Goal: Information Seeking & Learning: Learn about a topic

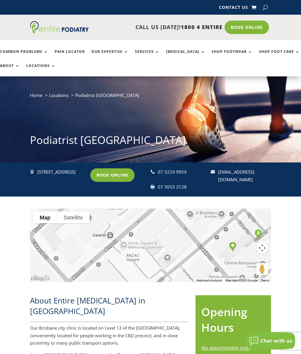
click at [265, 247] on button "Map camera controls" at bounding box center [262, 248] width 12 height 12
click at [297, 231] on div "To navigate the map with touch gestures double-tap and hold your finger on the …" at bounding box center [150, 242] width 301 height 92
click at [250, 232] on button "Zoom in" at bounding box center [247, 233] width 12 height 12
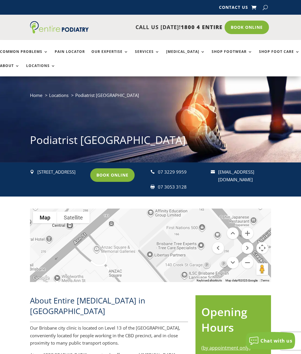
click at [253, 261] on div at bounding box center [150, 244] width 240 height 73
click at [249, 261] on button "Zoom out" at bounding box center [247, 263] width 12 height 12
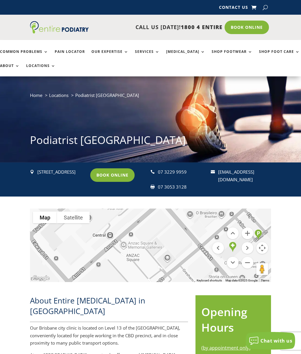
click at [251, 263] on button "Zoom out" at bounding box center [247, 263] width 12 height 12
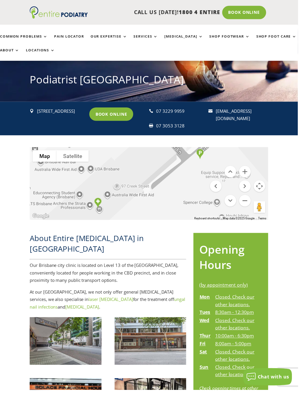
scroll to position [60, 0]
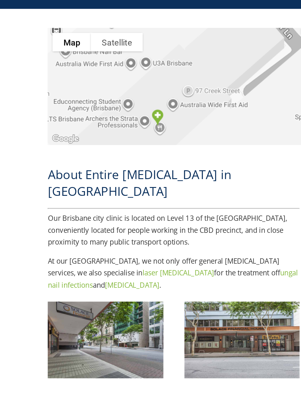
click at [89, 321] on img at bounding box center [66, 345] width 72 height 48
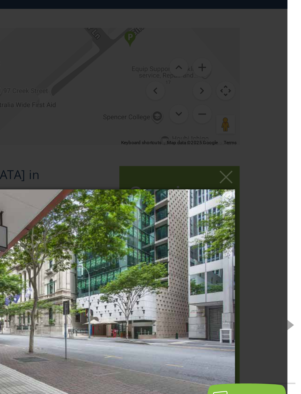
scroll to position [60, 5]
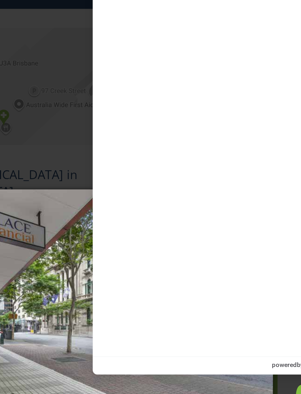
click at [165, 49] on div "* indicates a required field Name Email* Required Asterisk signifies that this …" at bounding box center [225, 197] width 150 height 316
click at [43, 131] on div "× epbris 1 of 4 Loading..." at bounding box center [145, 328] width 301 height 394
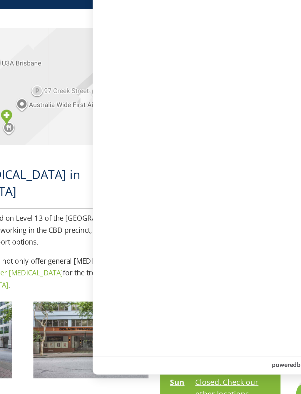
scroll to position [60, 3]
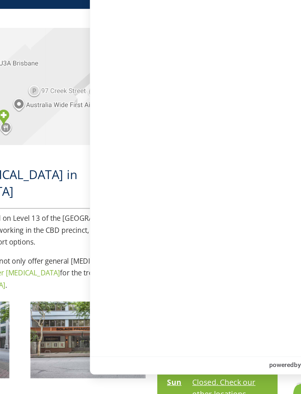
click at [50, 149] on div at bounding box center [147, 185] width 240 height 73
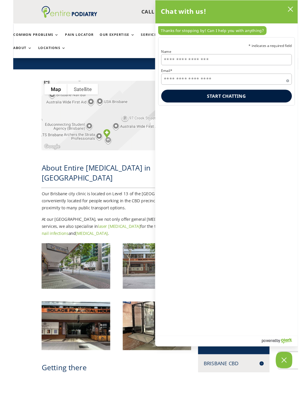
scroll to position [151, 0]
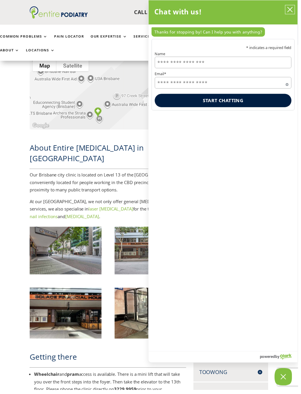
click at [295, 10] on icon "close chatbox" at bounding box center [293, 10] width 6 height 6
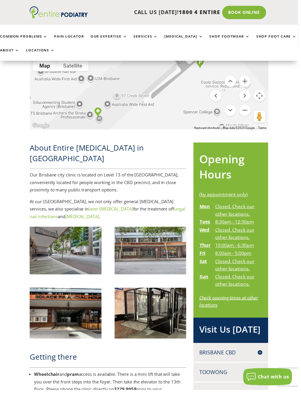
click at [76, 239] on img at bounding box center [66, 253] width 72 height 48
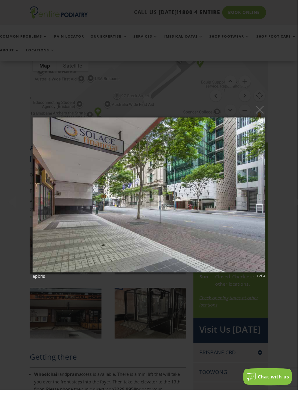
scroll to position [151, 2]
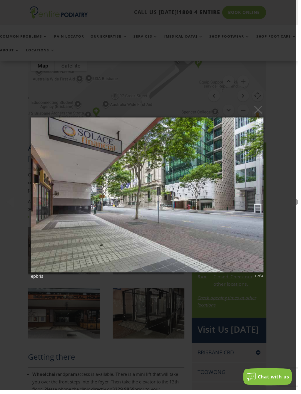
click at [231, 205] on img at bounding box center [148, 197] width 235 height 180
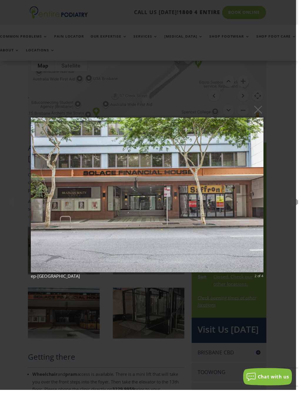
click at [225, 197] on img at bounding box center [148, 197] width 235 height 180
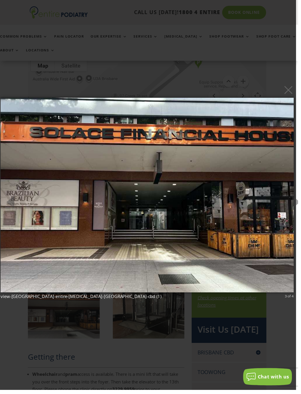
click at [240, 214] on img at bounding box center [149, 197] width 296 height 220
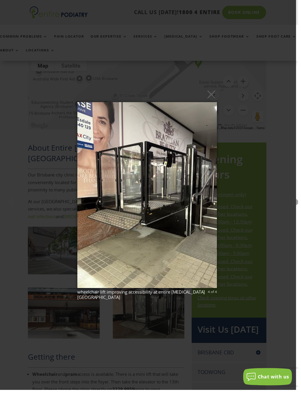
click at [216, 90] on button "×" at bounding box center [150, 95] width 141 height 13
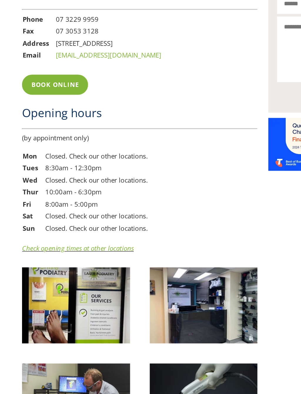
scroll to position [659, 0]
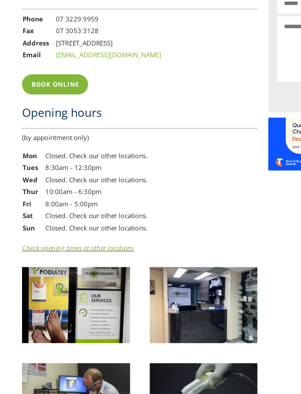
click at [85, 293] on link "Check opening times at other locations" at bounding box center [67, 296] width 75 height 6
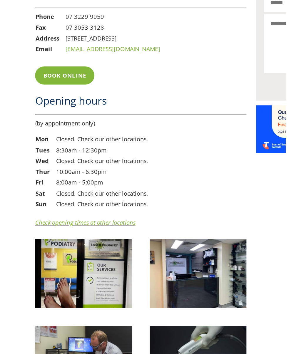
scroll to position [683, 0]
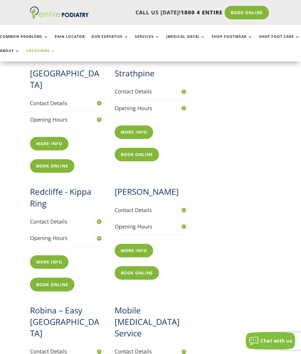
scroll to position [433, 0]
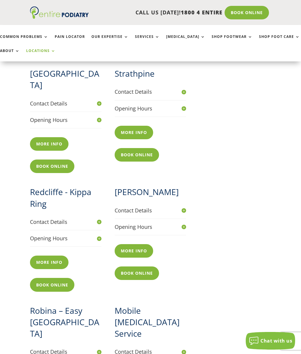
click at [186, 207] on h4 "Contact Details" at bounding box center [150, 210] width 71 height 7
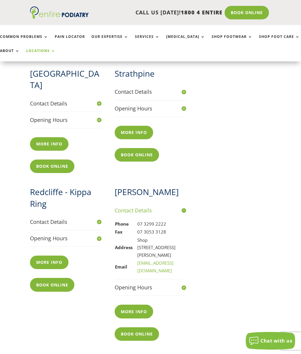
click at [186, 207] on h4 "Contact Details" at bounding box center [150, 210] width 71 height 7
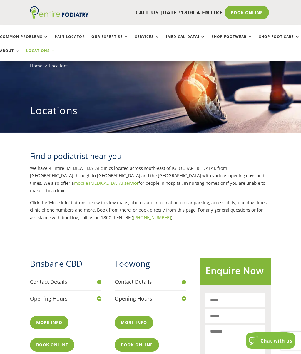
click at [184, 278] on h4 "Contact Details" at bounding box center [150, 281] width 71 height 7
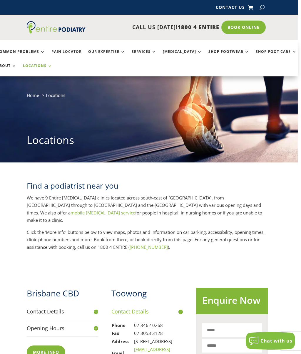
scroll to position [0, 0]
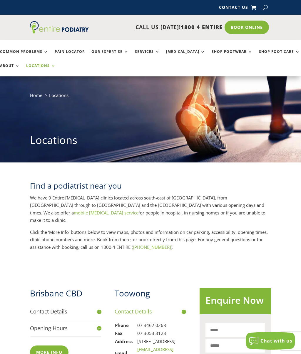
click at [29, 50] on link "Common Problems" at bounding box center [24, 56] width 48 height 13
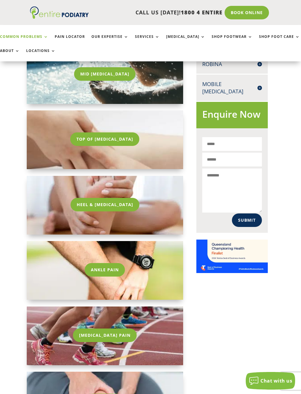
scroll to position [327, 3]
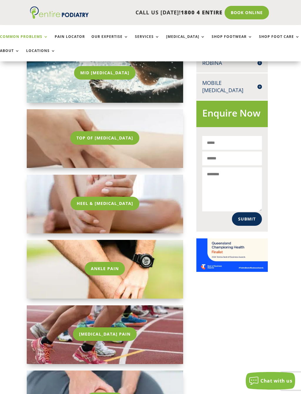
click at [117, 135] on link "Top Of Foot Pain" at bounding box center [104, 138] width 69 height 14
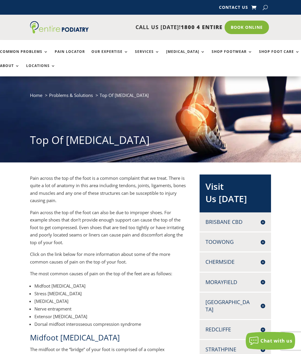
click at [76, 52] on link "Pain Locator" at bounding box center [70, 56] width 30 height 13
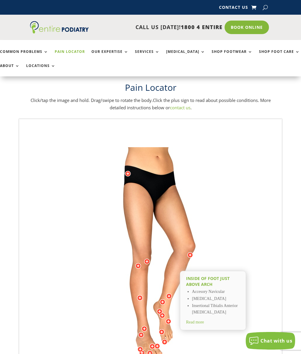
click at [272, 224] on div "Big Toe Joint [MEDICAL_DATA] [MEDICAL_DATA] Numbness on Big Toe Blister Turf To…" at bounding box center [150, 264] width 262 height 290
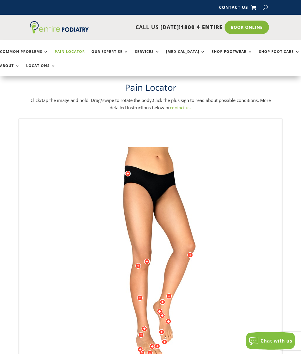
click at [117, 50] on link "Our Expertise" at bounding box center [109, 56] width 37 height 13
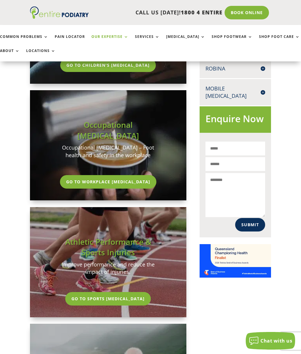
scroll to position [321, 0]
click at [146, 39] on link "Services" at bounding box center [147, 41] width 25 height 13
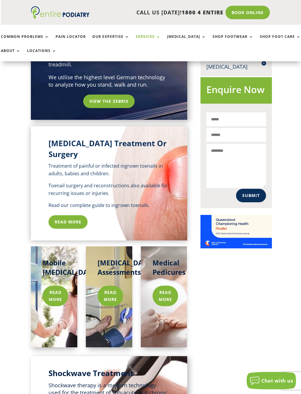
scroll to position [350, 0]
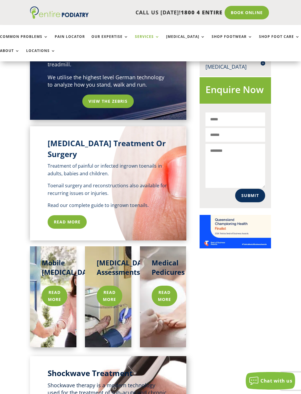
click at [172, 286] on link "Read more" at bounding box center [165, 296] width 26 height 21
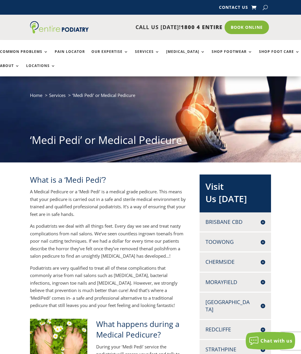
click at [144, 51] on link "Services" at bounding box center [147, 56] width 25 height 13
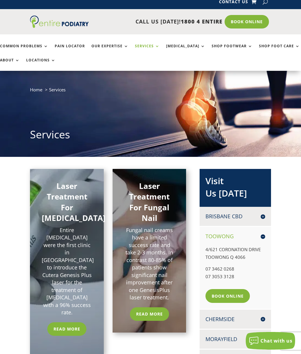
scroll to position [5, 0]
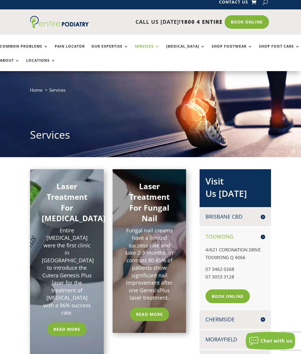
click at [231, 289] on link "Book Online" at bounding box center [227, 296] width 44 height 14
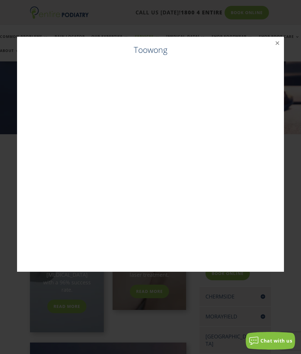
scroll to position [28, 0]
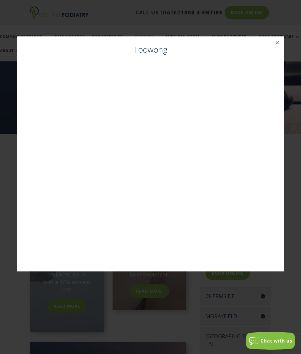
click at [277, 41] on button "×" at bounding box center [277, 42] width 13 height 13
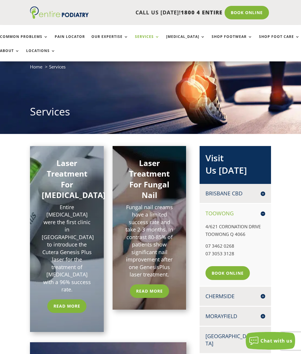
click at [265, 210] on h4 "Toowong" at bounding box center [235, 213] width 60 height 7
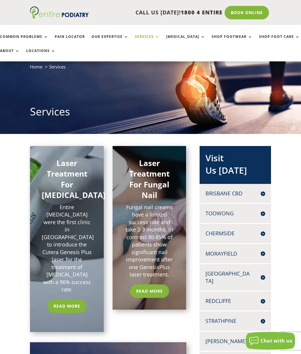
click at [41, 49] on link "Locations" at bounding box center [40, 55] width 29 height 13
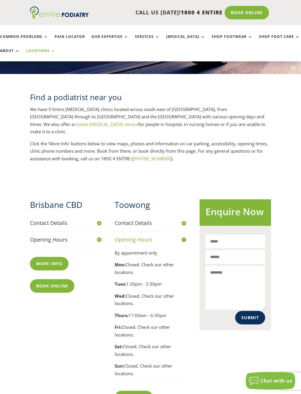
scroll to position [89, 0]
click at [186, 236] on h4 "Opening Hours" at bounding box center [150, 239] width 71 height 7
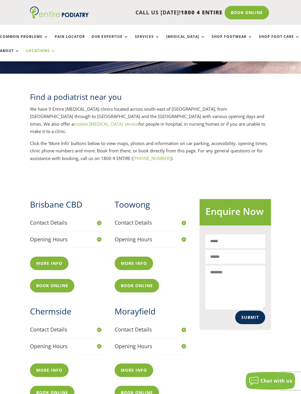
click at [9, 49] on link "About" at bounding box center [10, 55] width 20 height 13
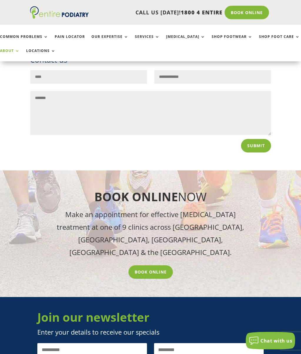
scroll to position [600, 0]
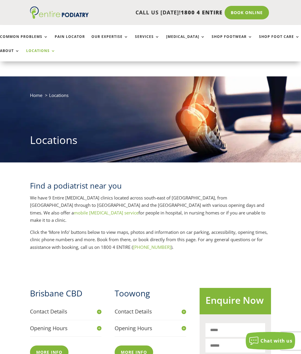
scroll to position [105, 0]
